Goal: Information Seeking & Learning: Learn about a topic

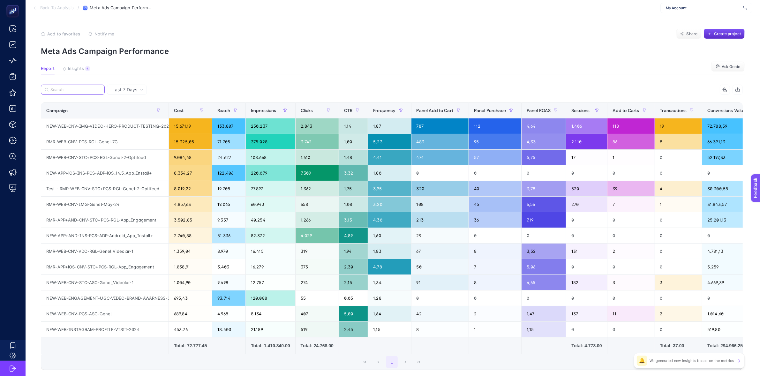
click at [94, 88] on input "Search" at bounding box center [75, 90] width 50 height 5
click at [683, 8] on span "My Account" at bounding box center [703, 7] width 75 height 5
type input "arçe"
click at [692, 32] on div "Arçelik Bayi" at bounding box center [706, 31] width 91 height 10
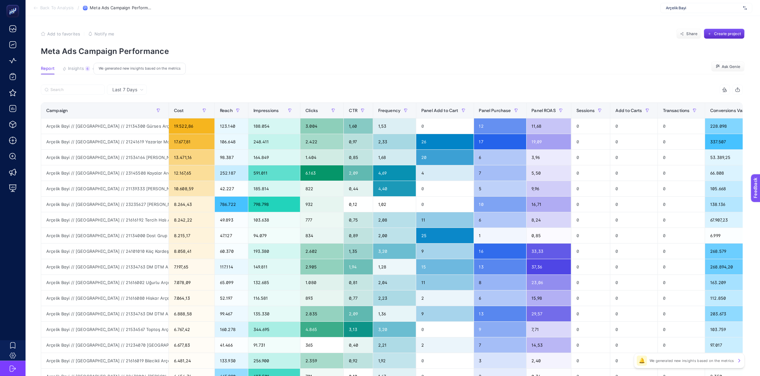
click at [82, 69] on span "Insights" at bounding box center [76, 68] width 16 height 5
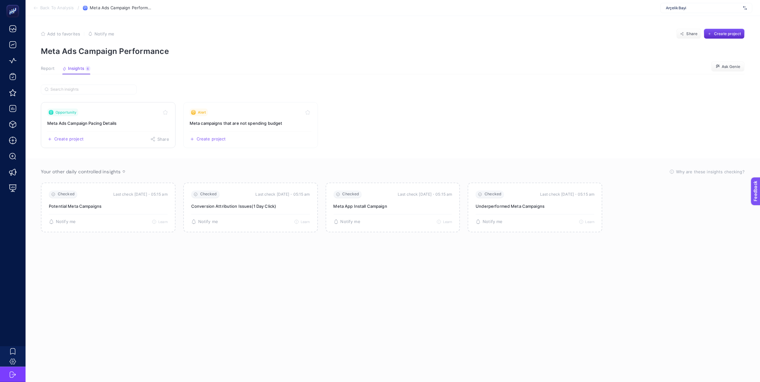
click at [128, 126] on h3 "Meta Ads Campaign Pacing Details" at bounding box center [108, 123] width 122 height 6
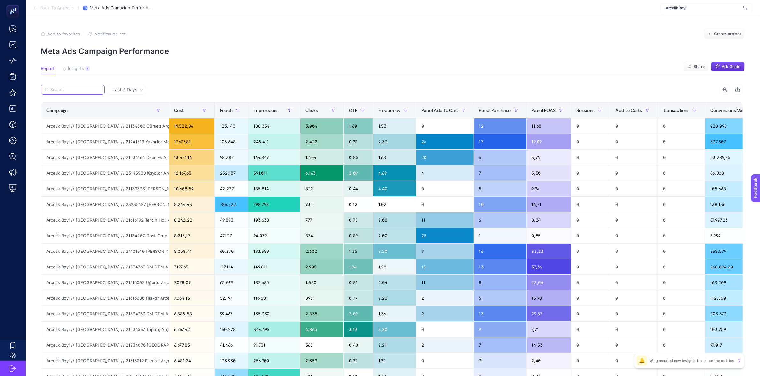
click at [78, 88] on input "Search" at bounding box center [75, 90] width 50 height 5
paste input "Arçelik Bayi // [GEOGRAPHIC_DATA] // 22161125 Vakfıkebir Güven Elektrikli - ÇYK…"
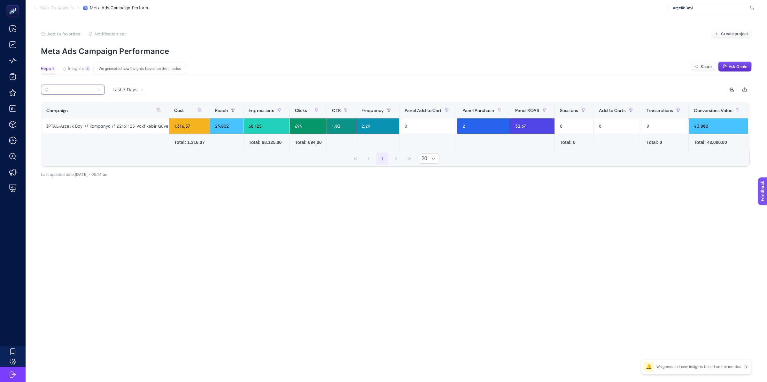
type input "Arçelik Bayi // [GEOGRAPHIC_DATA] // 22161125 Vakfıkebir Güven Elektrikli - ÇYK…"
click at [82, 70] on span "Insights" at bounding box center [76, 68] width 16 height 5
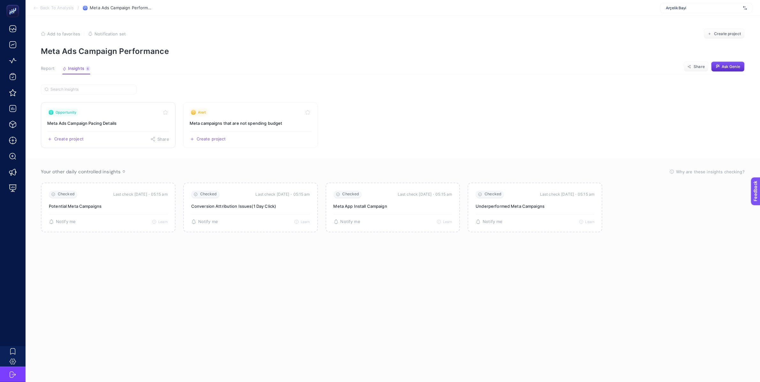
click at [124, 123] on h3 "Meta Ads Campaign Pacing Details" at bounding box center [108, 123] width 122 height 6
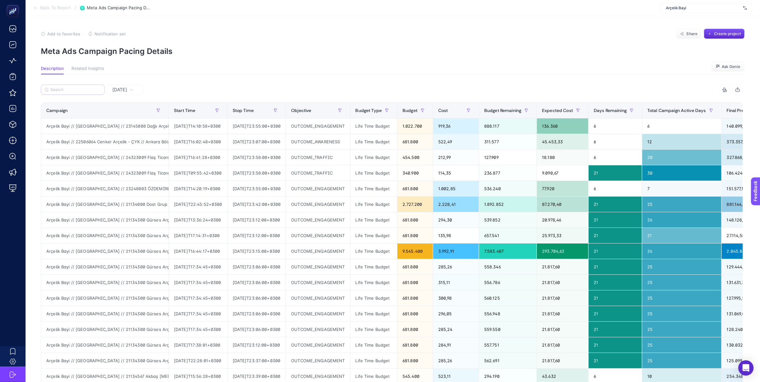
click at [96, 85] on label at bounding box center [73, 90] width 64 height 10
click at [96, 88] on input "Search" at bounding box center [75, 90] width 50 height 5
paste input "Arçelik Bayi // [GEOGRAPHIC_DATA] // 22161125 Vakfıkebir Güven Elektrikli - ÇYK…"
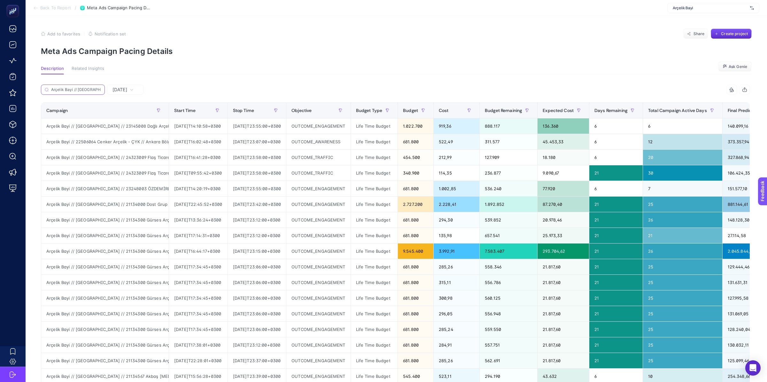
scroll to position [0, 271]
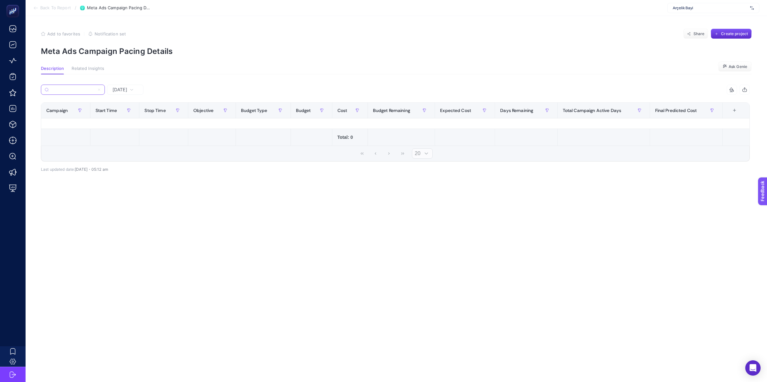
type input "Arçelik Bayi // [GEOGRAPHIC_DATA] // 22161125 Vakfıkebir Güven Elektrikli - ÇYK…"
click at [99, 89] on icon at bounding box center [99, 90] width 4 height 4
click at [95, 89] on input "Arçelik Bayi // [GEOGRAPHIC_DATA] // 22161125 Vakfıkebir Güven Elektrikli - ÇYK…" at bounding box center [72, 90] width 43 height 5
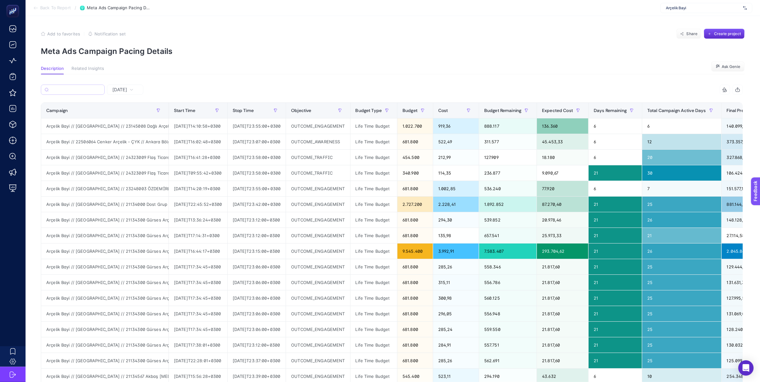
click at [194, 31] on div "Add to favorites false Notification set Share Create project" at bounding box center [393, 34] width 704 height 10
click at [64, 9] on span "Back To Report" at bounding box center [55, 7] width 31 height 5
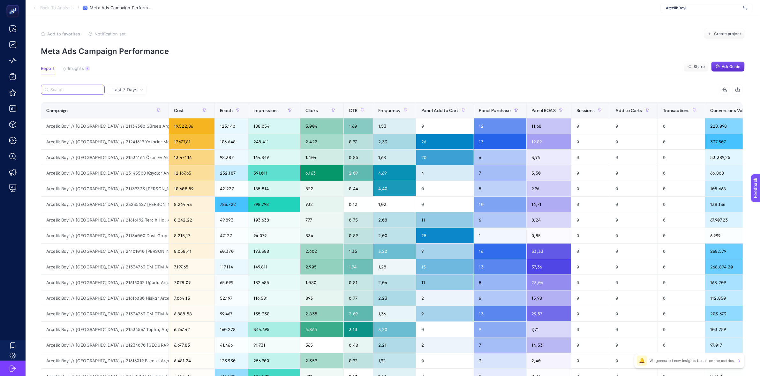
click at [67, 88] on input "Search" at bounding box center [75, 90] width 50 height 5
paste input "meta_adsetbudgetdetails_yesterday.'[DOMAIN_NAME]'"
type input "meta_adsetbudgetdetails_yesterday.'[DOMAIN_NAME]'"
paste input "Arçelik Bayi // [GEOGRAPHIC_DATA] // 22161125 Vakfıkebir Güven Elektrikli - ÇYK…"
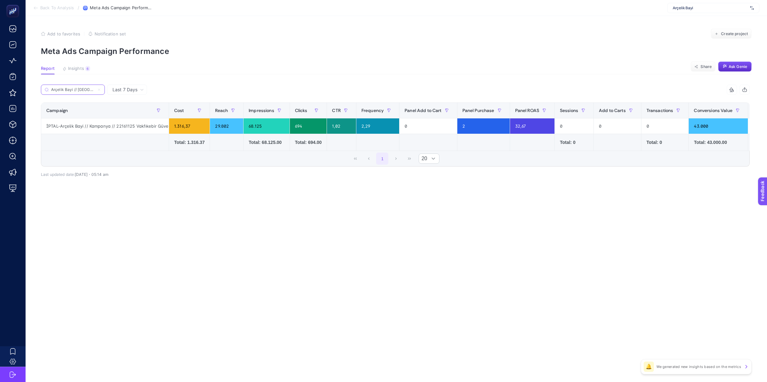
scroll to position [0, 271]
type input "Arçelik Bayi // [GEOGRAPHIC_DATA] // 22161125 Vakfıkebir Güven Elektrikli - ÇYK…"
click at [127, 91] on span "Last 7 Days" at bounding box center [124, 90] width 25 height 6
drag, startPoint x: 134, startPoint y: 91, endPoint x: 143, endPoint y: 97, distance: 11.3
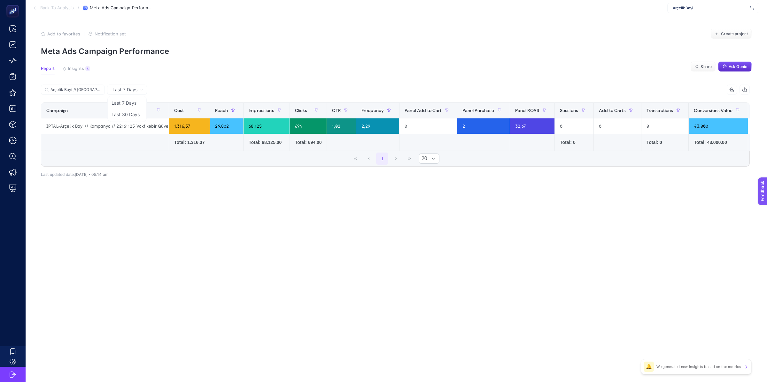
click at [134, 91] on span "Last 7 Days" at bounding box center [124, 90] width 25 height 6
click at [322, 48] on p "Meta Ads Campaign Performance" at bounding box center [396, 51] width 710 height 9
click at [71, 87] on label "Arçelik Bayi // [GEOGRAPHIC_DATA] // 22161125 Vakfıkebir Güven Elektrikli - ÇYK…" at bounding box center [73, 90] width 64 height 10
click at [71, 88] on input "Arçelik Bayi // [GEOGRAPHIC_DATA] // 22161125 Vakfıkebir Güven Elektrikli - ÇYK…" at bounding box center [75, 90] width 50 height 5
click at [71, 87] on label "Arçelik Bayi // [GEOGRAPHIC_DATA] // 22161125 Vakfıkebir Güven Elektrikli - ÇYK…" at bounding box center [73, 90] width 64 height 10
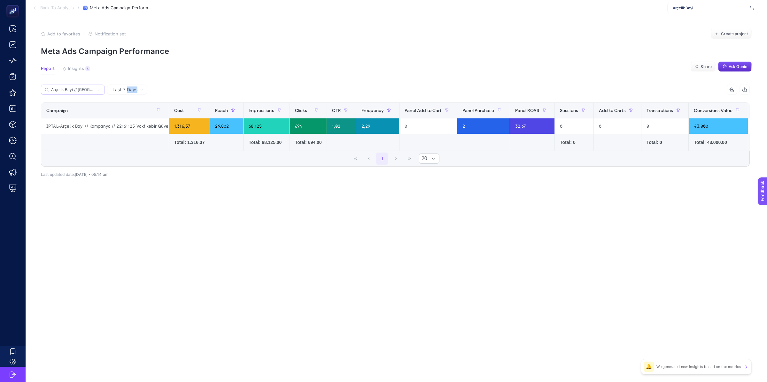
click at [71, 88] on input "Arçelik Bayi // [GEOGRAPHIC_DATA] // 22161125 Vakfıkebir Güven Elektrikli - ÇYK…" at bounding box center [72, 90] width 43 height 5
click at [71, 87] on label "Arçelik Bayi // [GEOGRAPHIC_DATA] // 22161125 Vakfıkebir Güven Elektrikli - ÇYK…" at bounding box center [73, 90] width 64 height 10
click at [71, 88] on input "Arçelik Bayi // [GEOGRAPHIC_DATA] // 22161125 Vakfıkebir Güven Elektrikli - ÇYK…" at bounding box center [72, 90] width 43 height 5
click at [73, 89] on input "Arçelik Bayi // [GEOGRAPHIC_DATA] // 22161125 Vakfıkebir Güven Elektrikli - ÇYK…" at bounding box center [72, 90] width 43 height 5
click at [71, 90] on input "Arçelik Bayi // [GEOGRAPHIC_DATA] // 22161125 Vakfıkebir Güven Elektrikli - ÇYK…" at bounding box center [72, 90] width 43 height 5
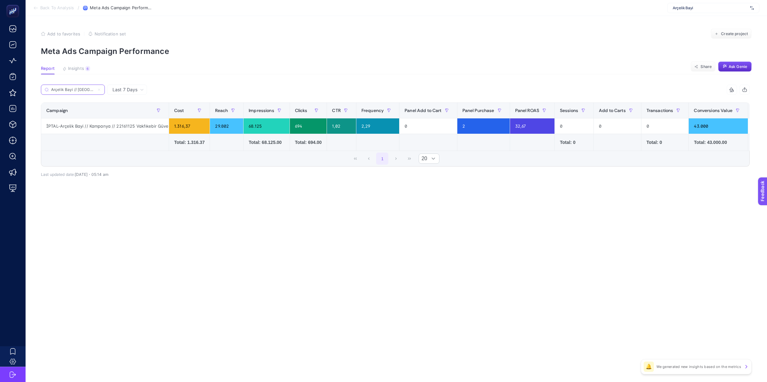
click at [71, 90] on input "Arçelik Bayi // [GEOGRAPHIC_DATA] // 22161125 Vakfıkebir Güven Elektrikli - ÇYK…" at bounding box center [72, 90] width 43 height 5
click at [77, 89] on input "Arçelik Bayi // [GEOGRAPHIC_DATA] // 22161125 Vakfıkebir Güven Elektrikli - ÇYK…" at bounding box center [72, 90] width 43 height 5
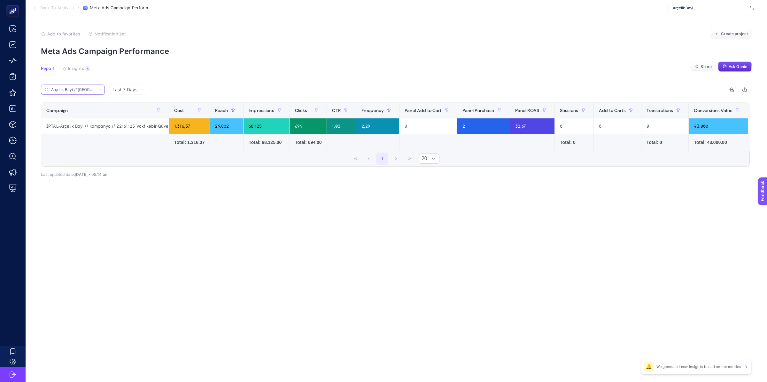
click at [75, 88] on input "Arçelik Bayi // [GEOGRAPHIC_DATA] // 22161125 Vakfıkebir Güven Elektrikli - ÇYK…" at bounding box center [72, 90] width 43 height 5
